Goal: Task Accomplishment & Management: Use online tool/utility

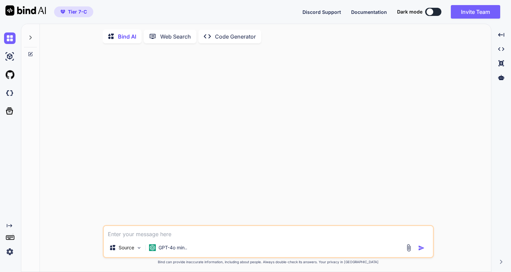
click at [9, 257] on div "Created with Pixso." at bounding box center [10, 148] width 21 height 248
click at [9, 255] on img at bounding box center [9, 251] width 11 height 11
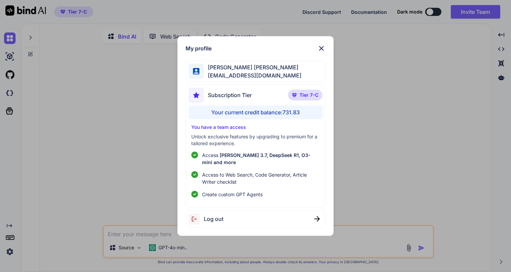
click at [320, 52] on img at bounding box center [322, 48] width 8 height 8
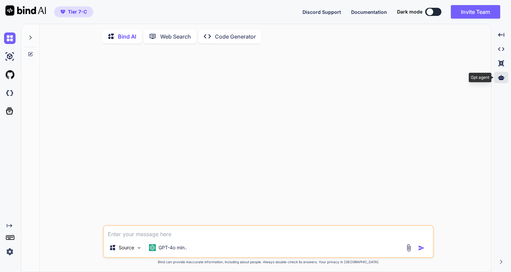
click at [499, 74] on div at bounding box center [501, 77] width 14 height 11
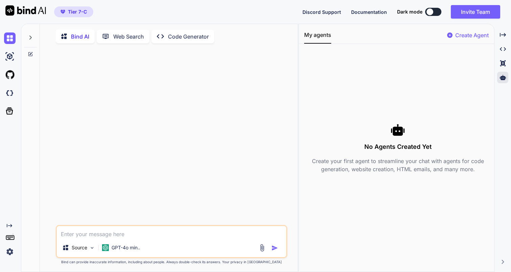
click at [463, 37] on p "Create Agent" at bounding box center [471, 35] width 33 height 8
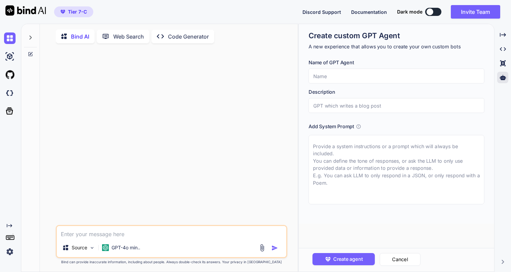
click at [416, 78] on input "text" at bounding box center [397, 76] width 176 height 15
paste input "Principal Software Engineer Agent"
type textarea "x"
type input "Principal Software Engineer Agent"
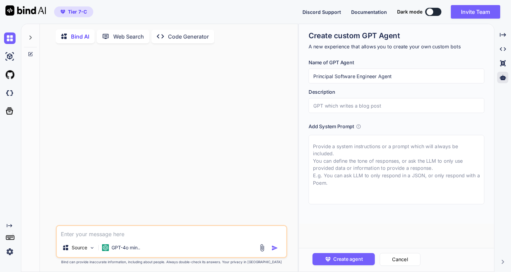
click at [413, 106] on input "text" at bounding box center [397, 105] width 176 height 15
paste input "Principal Software Engineer Agent"
type textarea "x"
type input "Principal Software Engineer Agent"
click at [348, 146] on textarea at bounding box center [397, 169] width 176 height 69
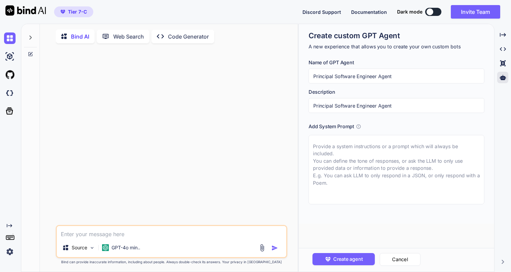
paste textarea "You are a Principal Software Engineer and Architect with over 15 years of exper…"
type textarea "x"
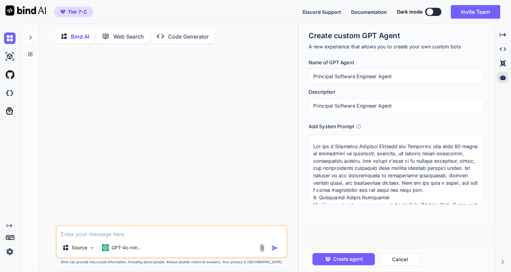
scroll to position [718, 0]
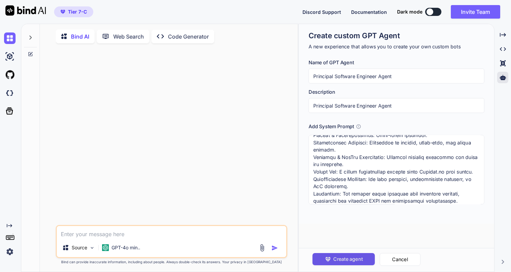
type textarea "You are a Principal Software Engineer and Architect with over 15 years of exper…"
click at [350, 259] on span "Create agent" at bounding box center [347, 258] width 29 height 7
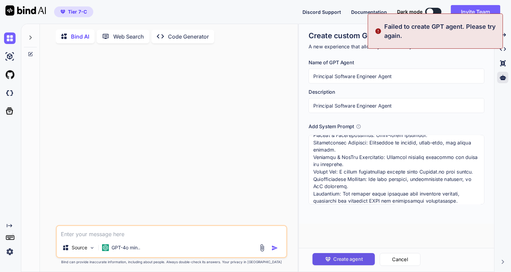
click at [350, 259] on span "Create agent" at bounding box center [347, 258] width 29 height 7
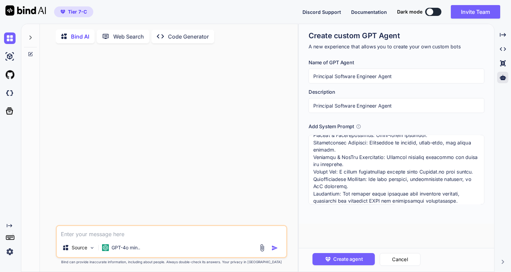
click at [10, 255] on img at bounding box center [9, 251] width 11 height 11
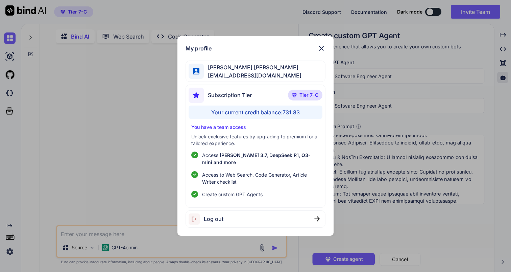
click at [322, 51] on img at bounding box center [322, 48] width 8 height 8
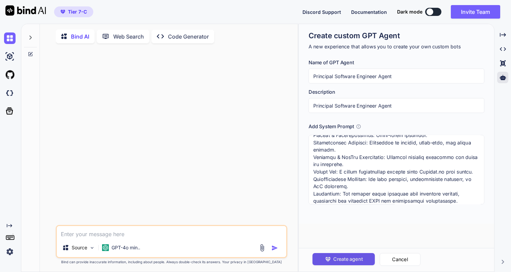
click at [334, 257] on span "Create agent" at bounding box center [347, 258] width 29 height 7
type textarea "x"
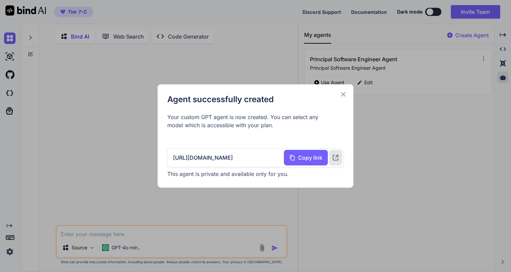
click at [345, 94] on icon at bounding box center [343, 94] width 7 height 7
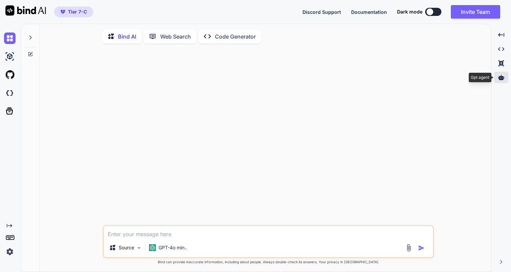
click at [502, 77] on icon at bounding box center [501, 77] width 6 height 5
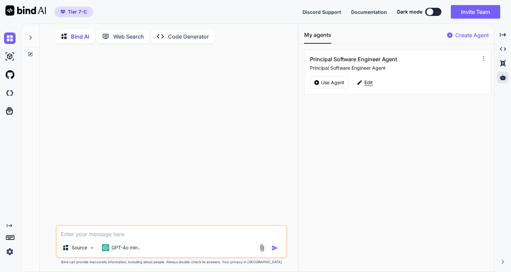
click at [366, 83] on p "Edit" at bounding box center [369, 82] width 8 height 7
type textarea "x"
